Goal: Ask a question

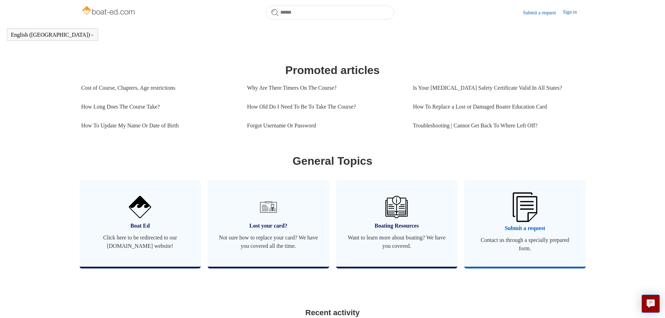
scroll to position [295, 0]
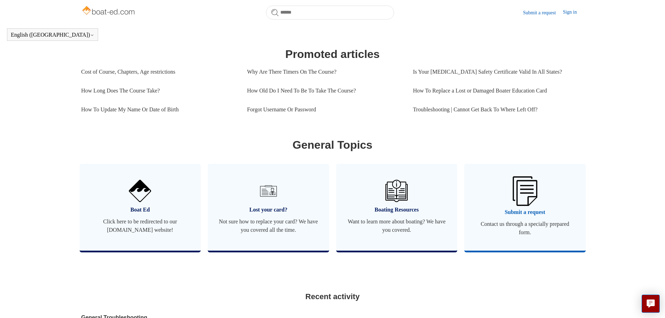
click at [543, 217] on span "Submit a request" at bounding box center [525, 212] width 101 height 8
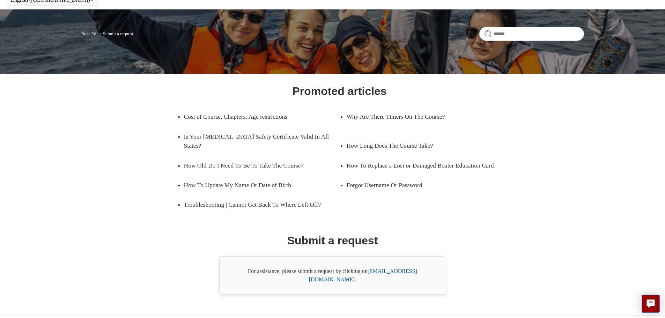
scroll to position [40, 0]
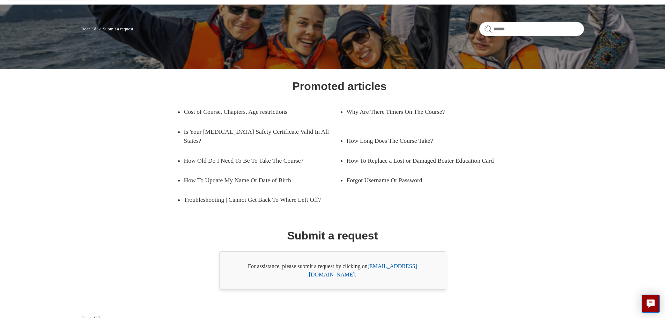
click at [600, 101] on main "Boat-Ed Submit a request Promoted articles Cost of Course, Chapters, Age restri…" at bounding box center [332, 147] width 665 height 285
click at [589, 94] on main "Boat-Ed Submit a request Promoted articles Cost of Course, Chapters, Age restri…" at bounding box center [332, 147] width 665 height 285
click at [401, 267] on link "[EMAIL_ADDRESS][DOMAIN_NAME]" at bounding box center [363, 270] width 108 height 14
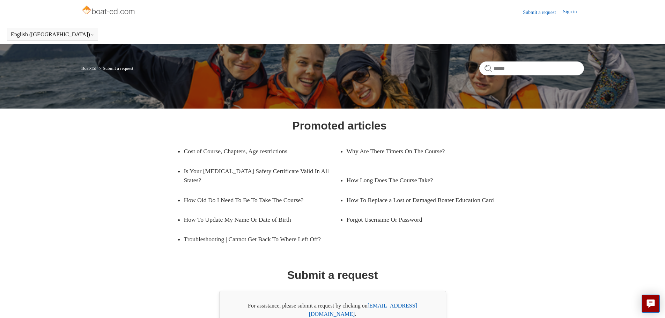
scroll to position [0, 0]
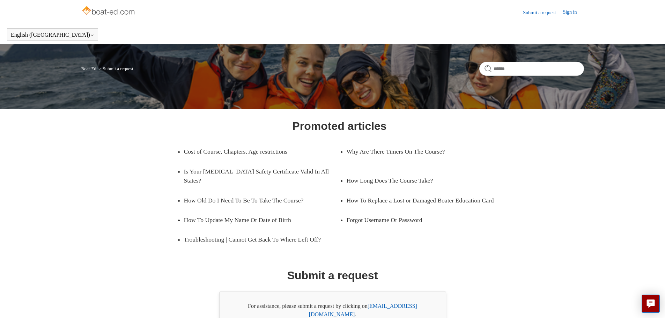
click at [201, 25] on header "English ([GEOGRAPHIC_DATA]) Español [DEMOGRAPHIC_DATA]" at bounding box center [332, 35] width 665 height 20
